Goal: Task Accomplishment & Management: Manage account settings

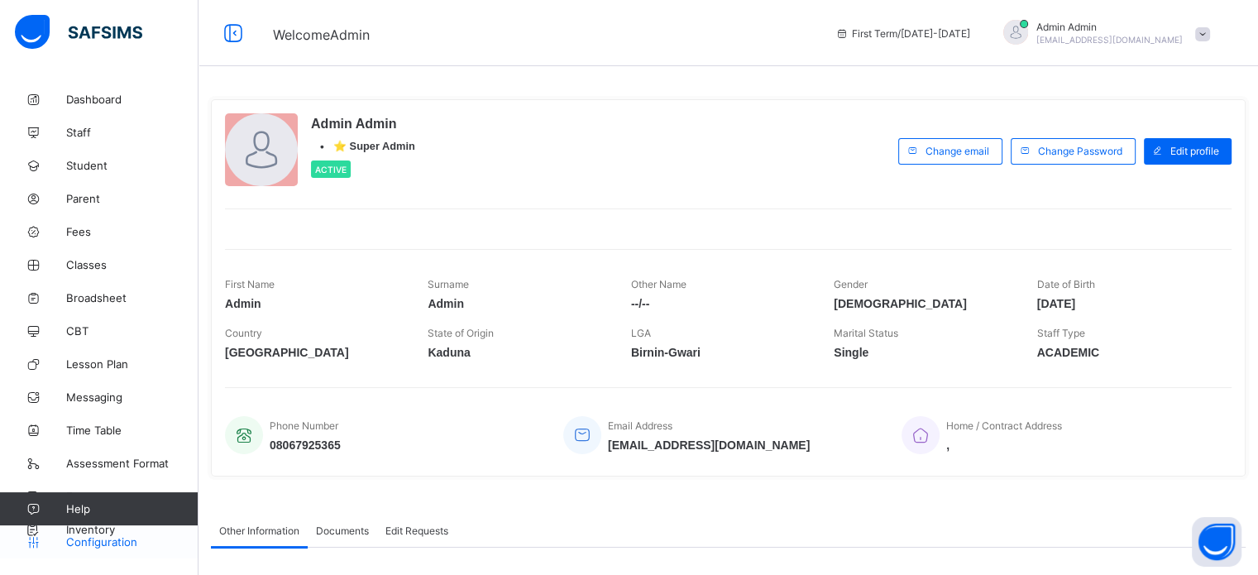
click at [117, 544] on span "Configuration" at bounding box center [131, 541] width 131 height 13
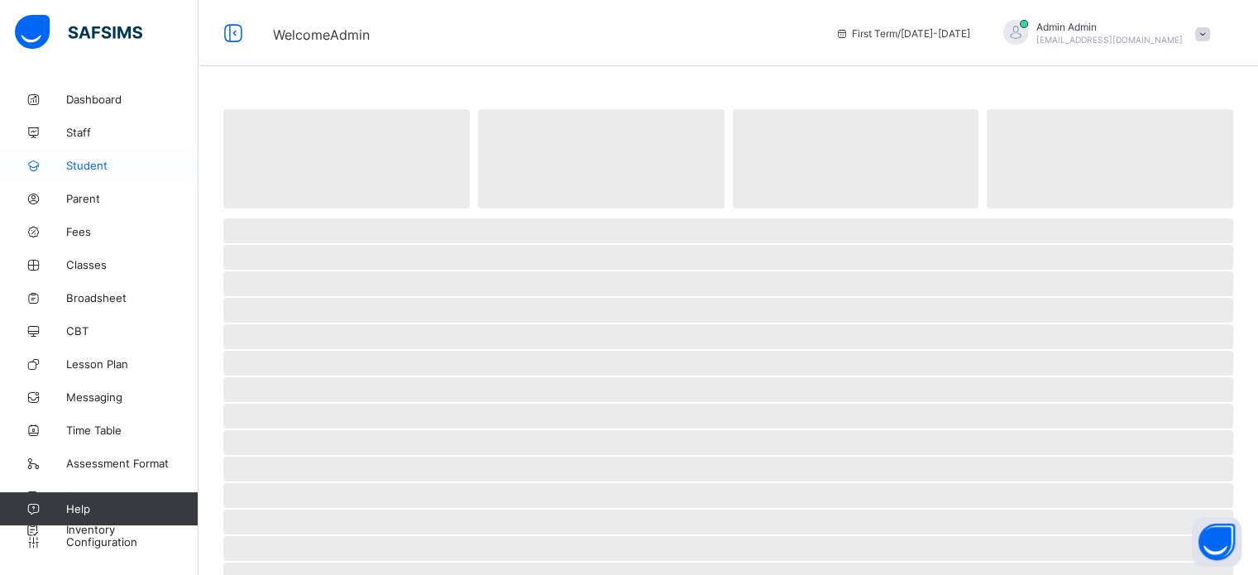
click at [98, 163] on span "Student" at bounding box center [132, 165] width 132 height 13
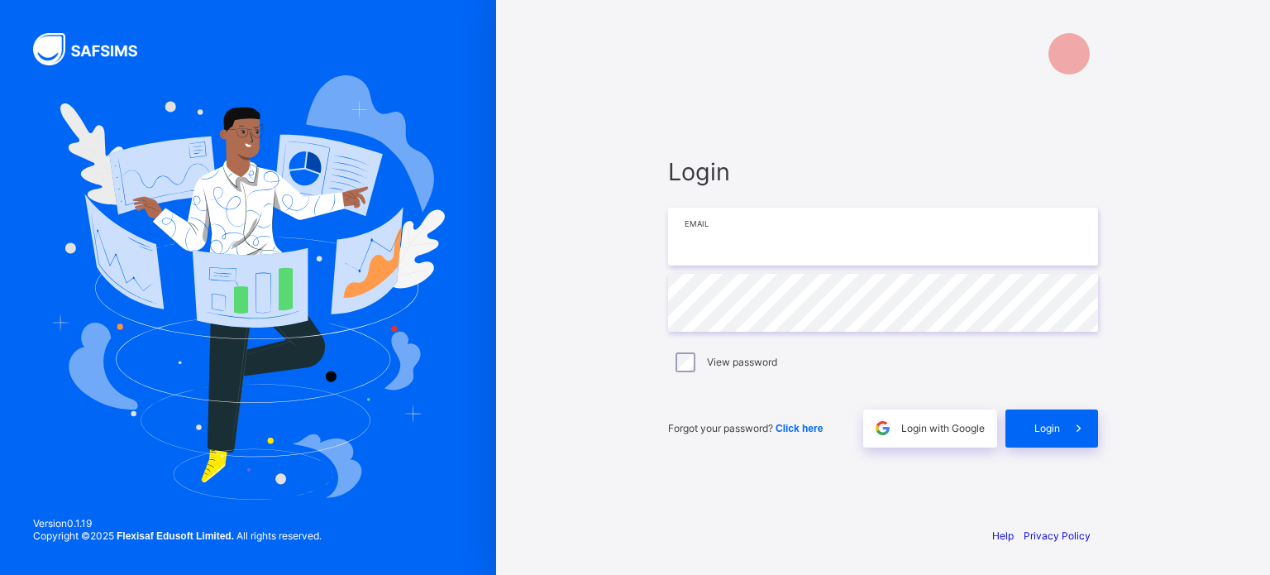
click at [703, 236] on input "email" at bounding box center [883, 237] width 430 height 58
type input "**********"
click at [1049, 429] on span "Login" at bounding box center [1047, 428] width 26 height 12
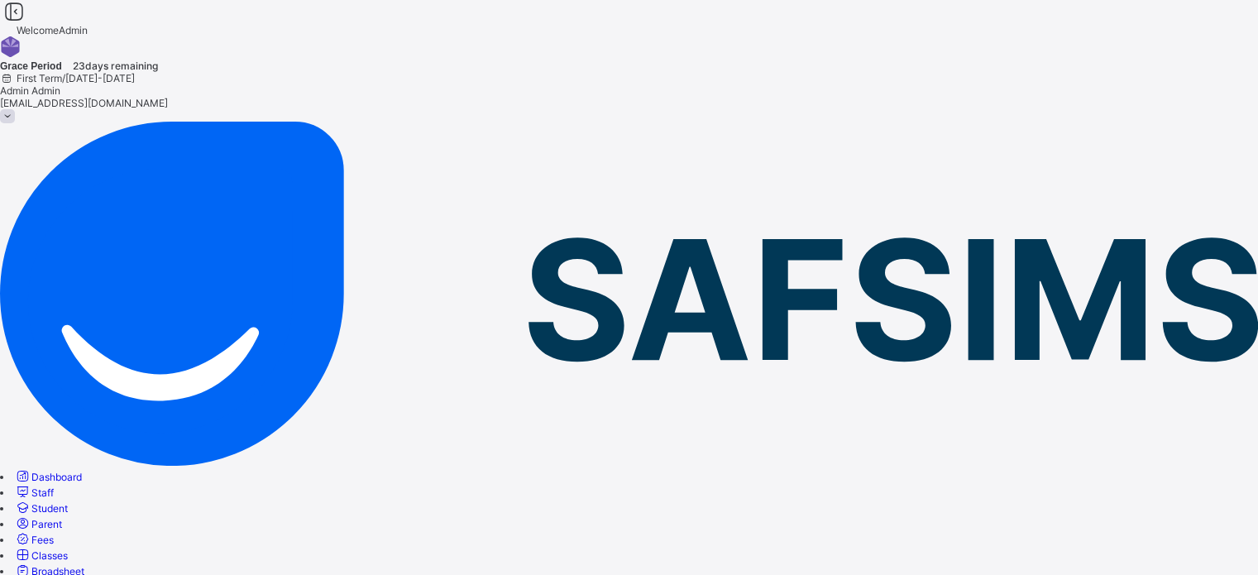
drag, startPoint x: 108, startPoint y: 542, endPoint x: 184, endPoint y: 484, distance: 94.9
click at [54, 486] on link "Staff" at bounding box center [34, 492] width 40 height 12
click at [68, 502] on link "Student" at bounding box center [41, 508] width 54 height 12
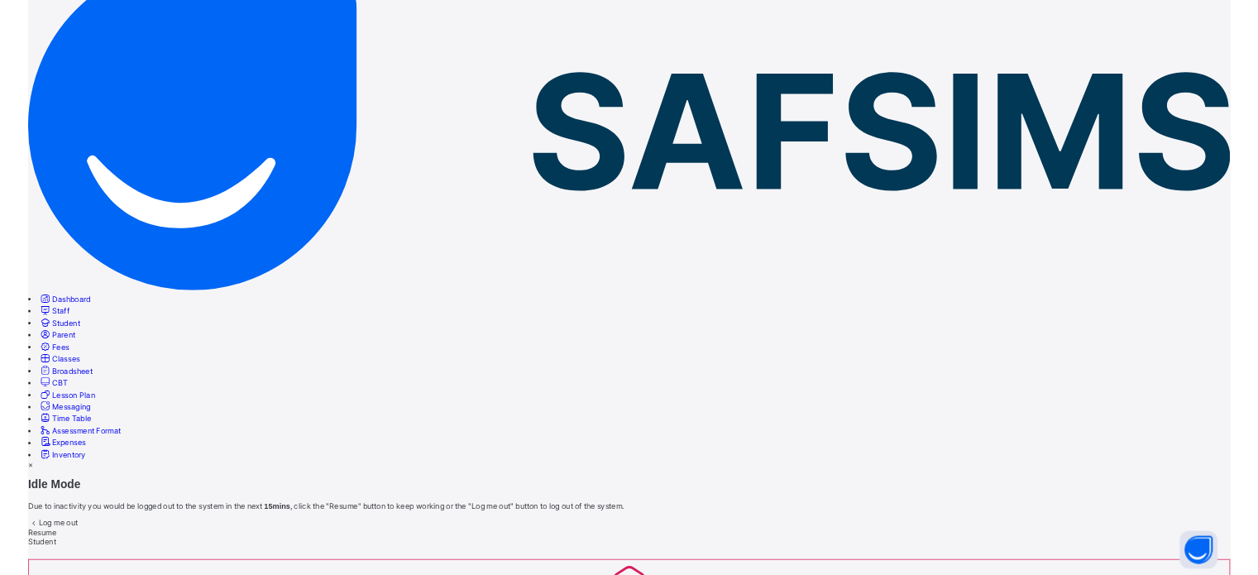
scroll to position [136, 0]
